Goal: Communication & Community: Answer question/provide support

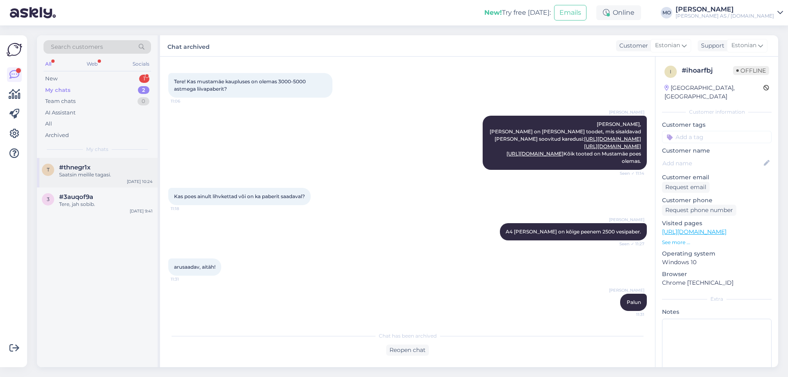
click at [75, 173] on div "Saatsin meilile tagasi." at bounding box center [106, 174] width 94 height 7
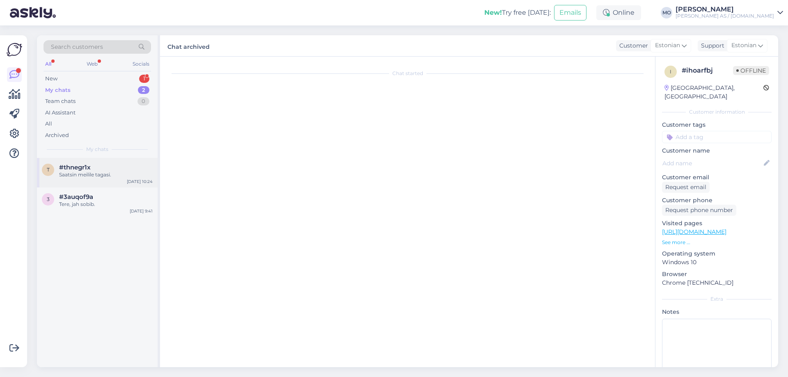
scroll to position [452, 0]
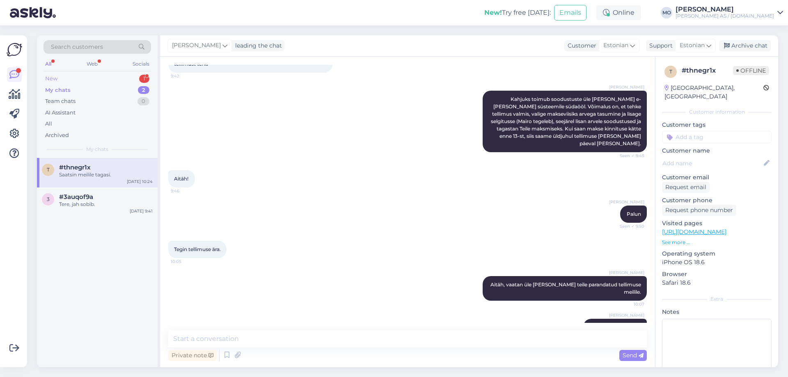
click at [66, 78] on div "New 1" at bounding box center [98, 78] width 108 height 11
click at [89, 184] on div "[PERSON_NAME] auto värvi kood vw golf 2 lp2u" at bounding box center [106, 178] width 94 height 15
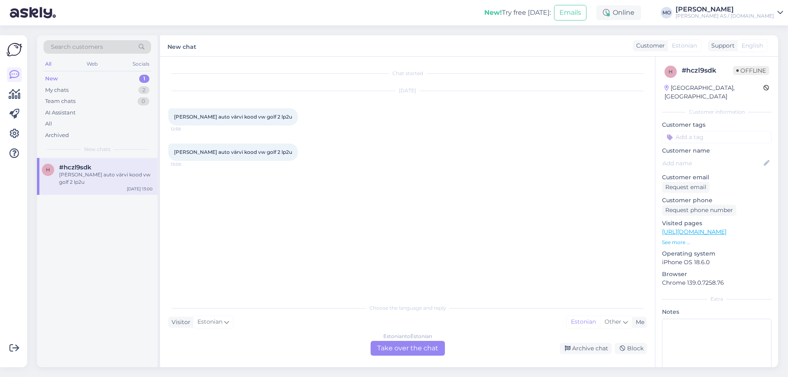
click at [283, 260] on div "Chat started [DATE] Tere sooviks auto värvi kood vw golf 2 lp2u 12:58 [PERSON_N…" at bounding box center [411, 178] width 486 height 227
click at [273, 343] on div "Estonian to Estonian Take over the chat Archive chat Block" at bounding box center [407, 348] width 479 height 15
click at [405, 346] on div "Estonian to Estonian Take over the chat" at bounding box center [408, 348] width 74 height 15
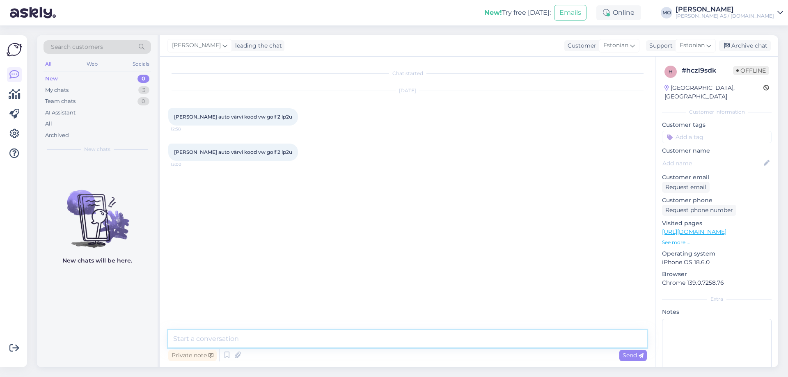
click at [211, 342] on textarea at bounding box center [407, 339] width 479 height 17
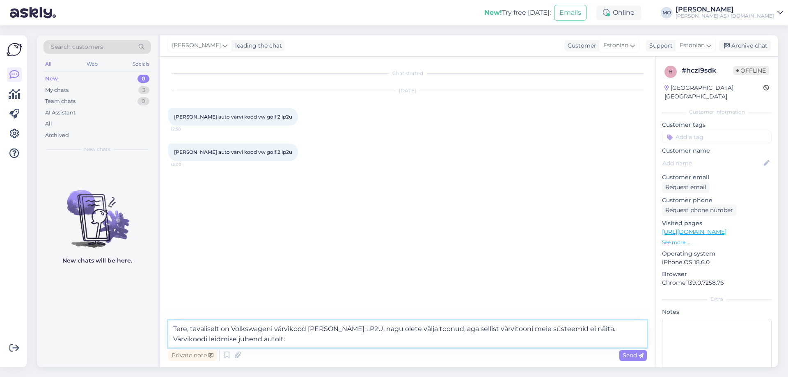
paste textarea "[URL][DOMAIN_NAME]"
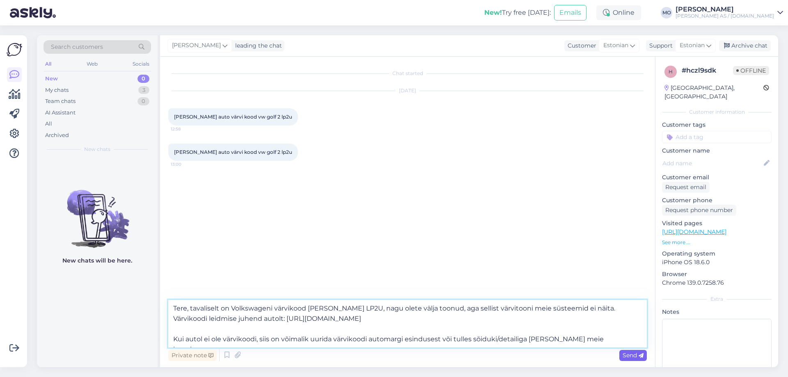
type textarea "Tere, tavaliselt on Volkswageni värvikood [PERSON_NAME] LP2U, nagu olete välja …"
click at [630, 354] on span "Send" at bounding box center [633, 355] width 21 height 7
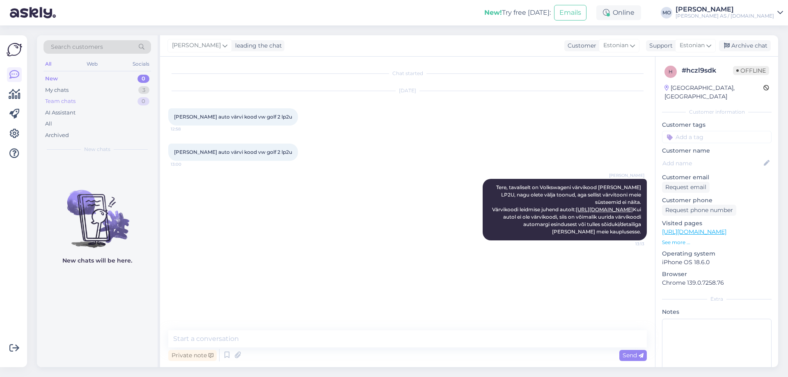
click at [85, 96] on div "Team chats 0" at bounding box center [98, 101] width 108 height 11
click at [85, 90] on div "My chats 3" at bounding box center [98, 90] width 108 height 11
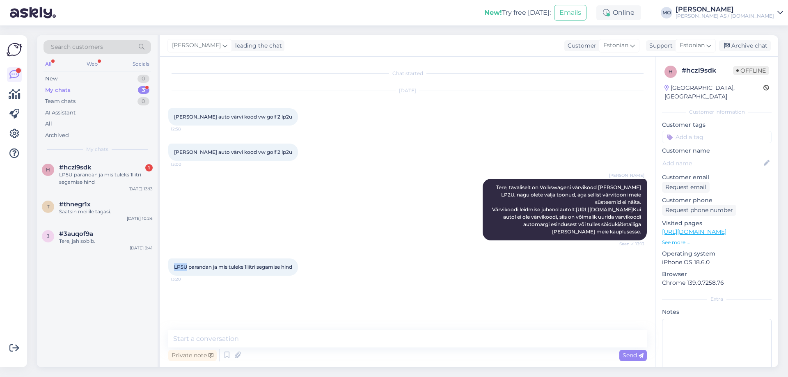
drag, startPoint x: 186, startPoint y: 280, endPoint x: 168, endPoint y: 283, distance: 19.0
click at [168, 283] on div "Chat started [DATE] Tere sooviks auto värvi kood vw golf 2 lp2u 12:58 Tere soov…" at bounding box center [407, 212] width 495 height 311
copy span "LP5U"
click at [301, 313] on div "Chat started [DATE] Tere sooviks auto värvi kood vw golf 2 lp2u 12:58 Tere soov…" at bounding box center [411, 194] width 486 height 258
click at [223, 340] on textarea at bounding box center [407, 339] width 479 height 17
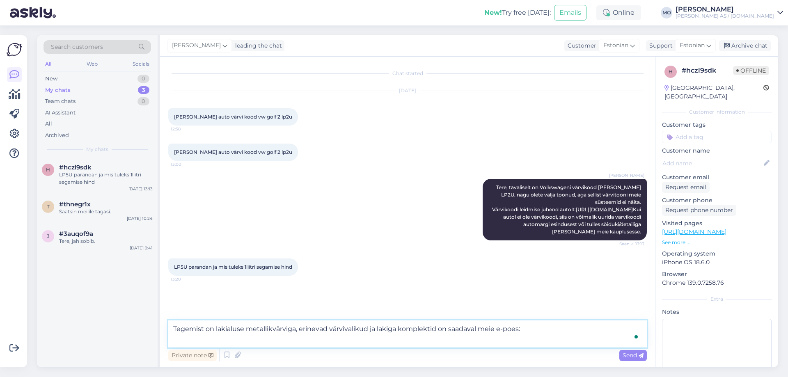
paste textarea "[URL][DOMAIN_NAME]"
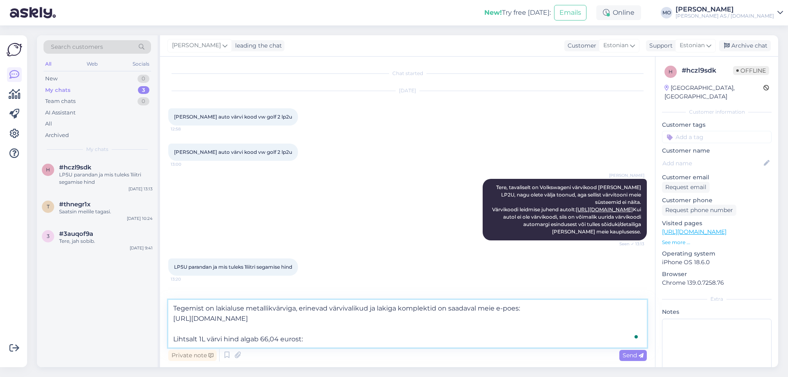
paste textarea "[URL][DOMAIN_NAME]"
type textarea "Tegemist on lakialuse metallikvärviga, erinevad värvivalikud ja lakiga komplekt…"
click at [632, 356] on span "Send" at bounding box center [633, 355] width 21 height 7
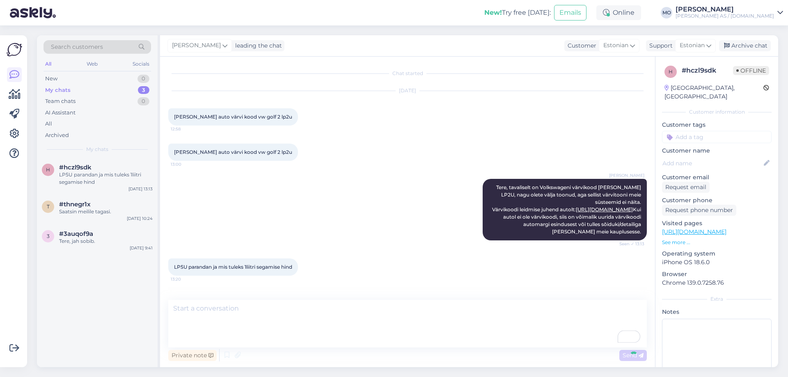
scroll to position [56, 0]
